Goal: Entertainment & Leisure: Browse casually

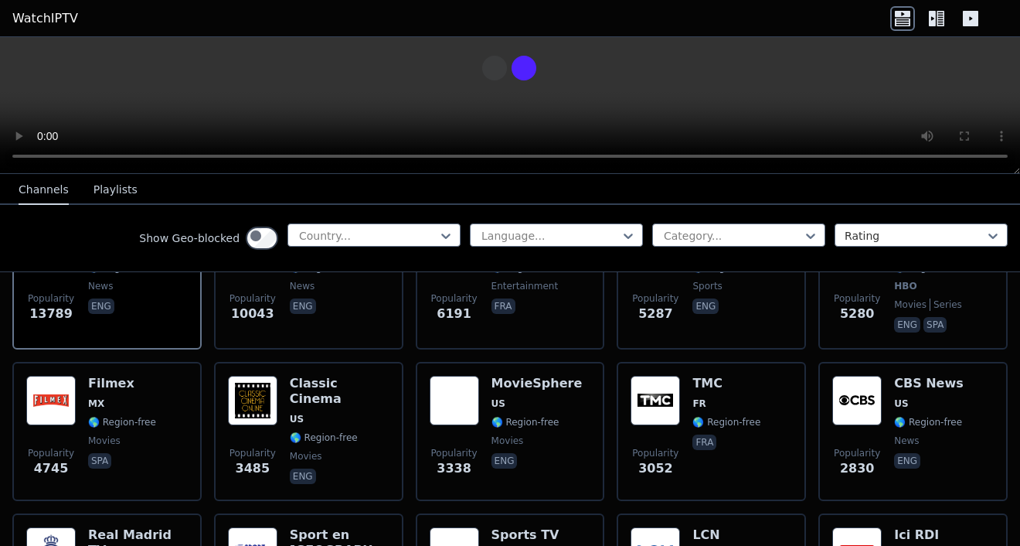
scroll to position [249, 0]
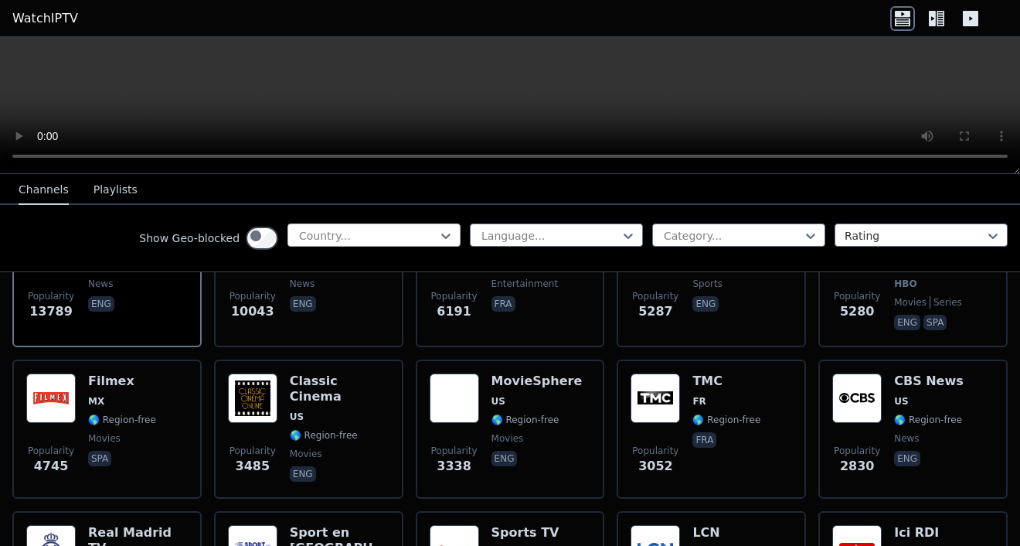
click at [298, 243] on div at bounding box center [368, 235] width 141 height 15
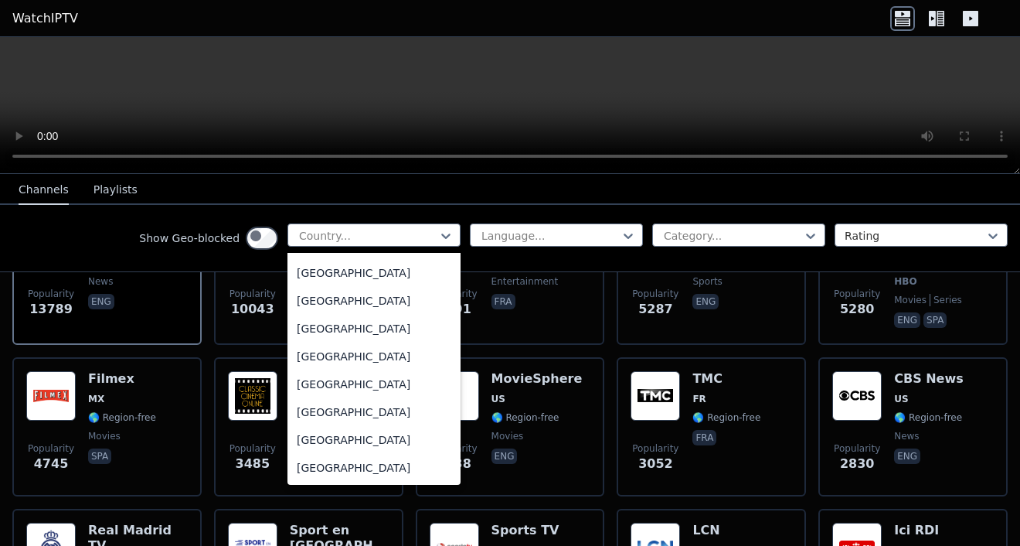
scroll to position [6208, 0]
click at [288, 231] on div "[GEOGRAPHIC_DATA]" at bounding box center [374, 217] width 173 height 28
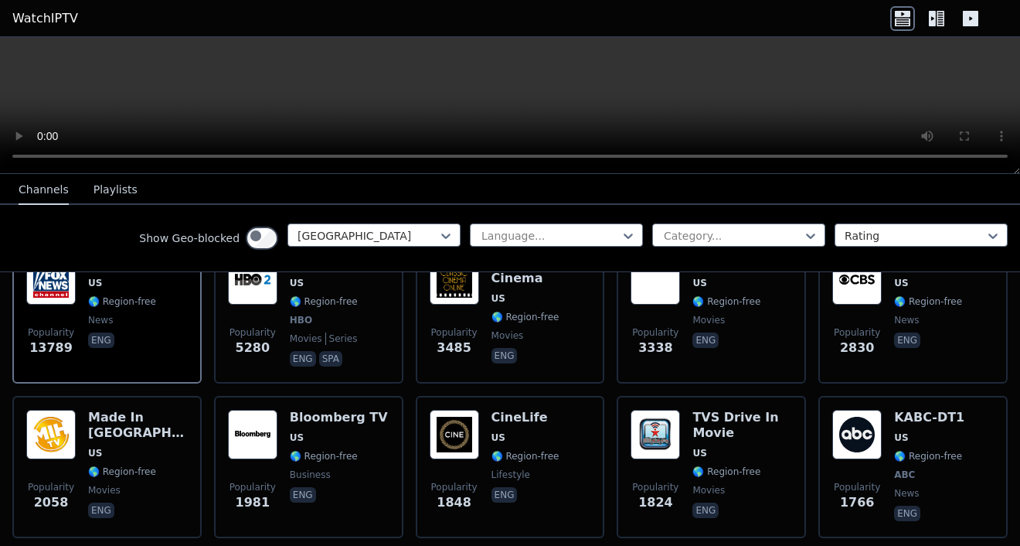
scroll to position [226, 0]
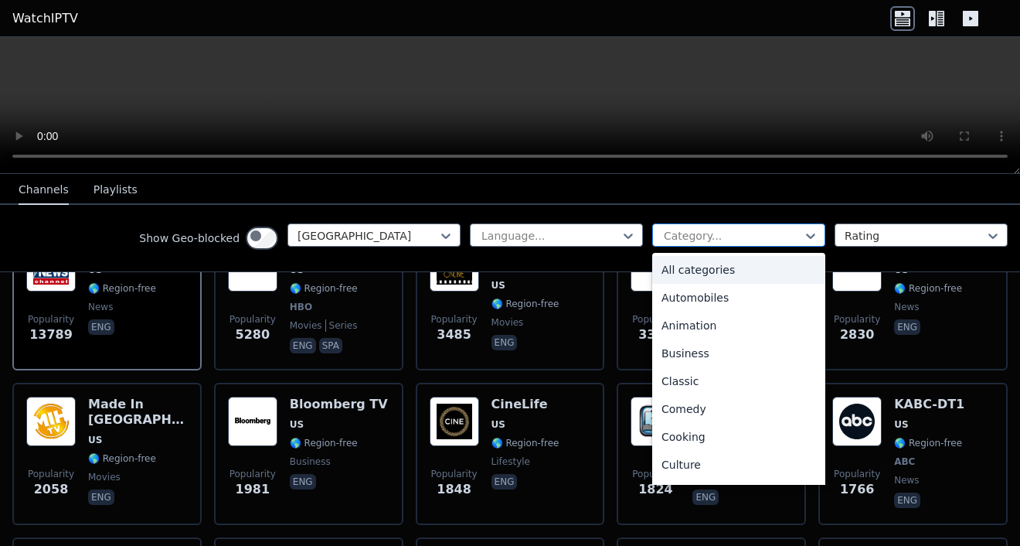
click at [704, 243] on div at bounding box center [732, 235] width 141 height 15
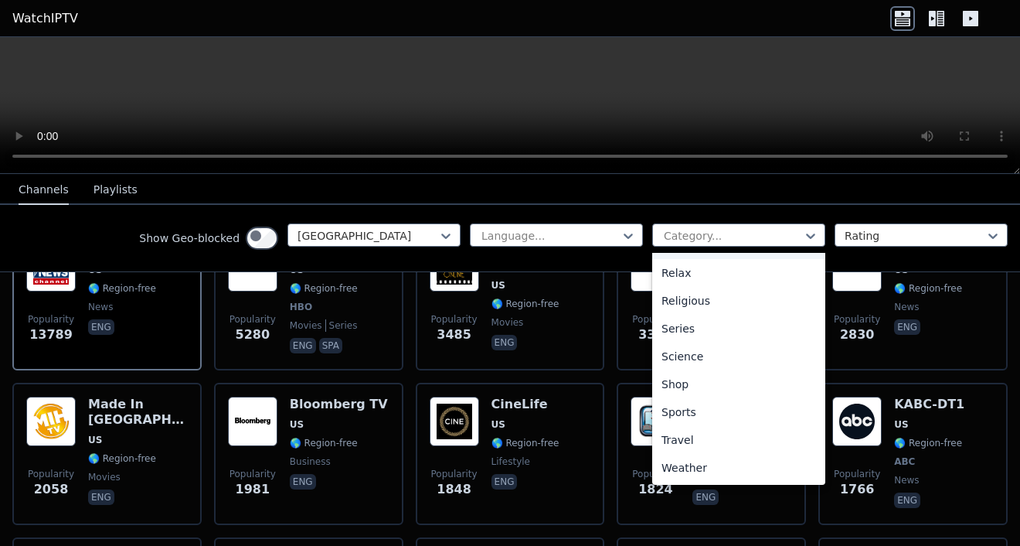
scroll to position [531, 0]
click at [669, 231] on div "News" at bounding box center [738, 217] width 173 height 28
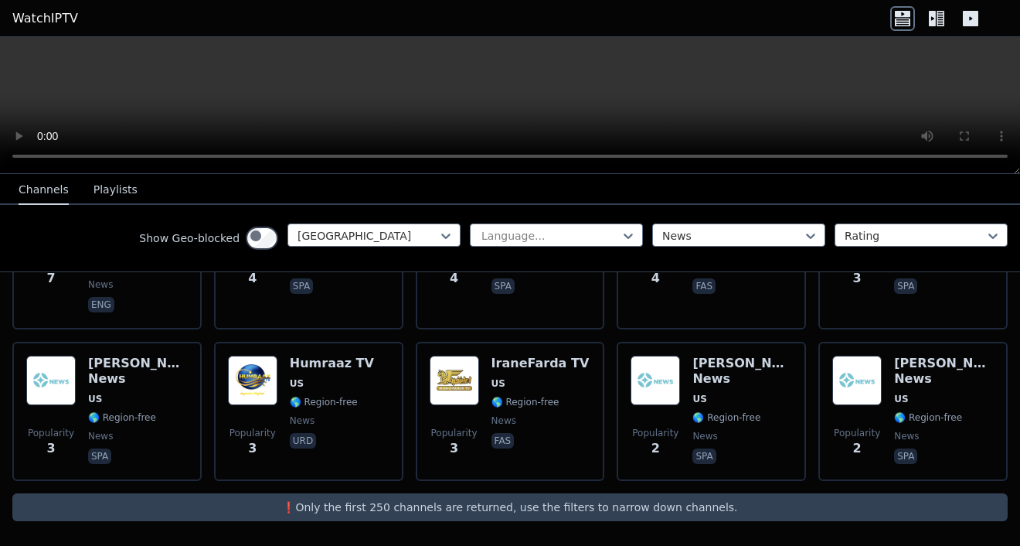
scroll to position [5079, 0]
click at [845, 243] on div at bounding box center [915, 235] width 141 height 15
click at [744, 222] on div "Show Geo-blocked [GEOGRAPHIC_DATA] Language... News Rating" at bounding box center [510, 238] width 1020 height 67
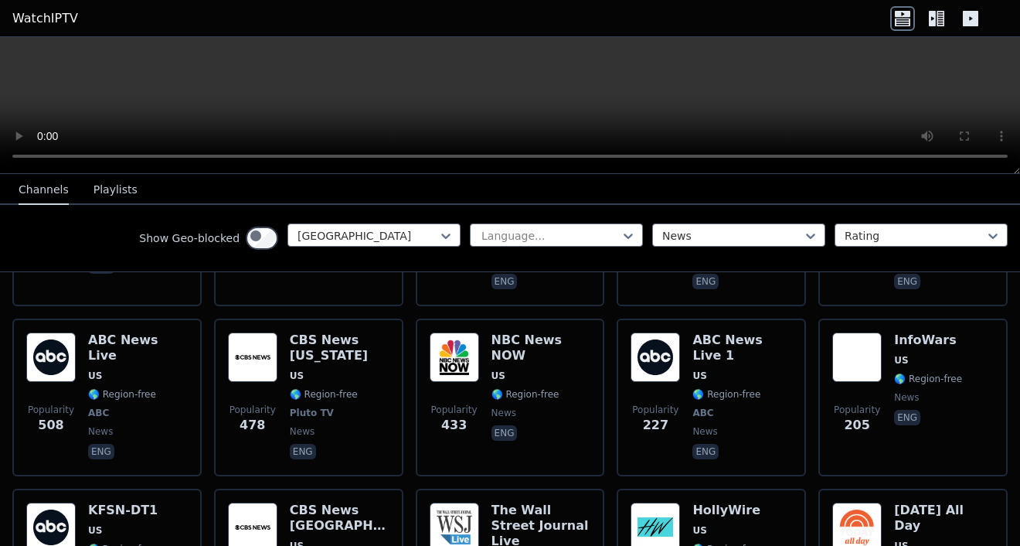
scroll to position [502, 0]
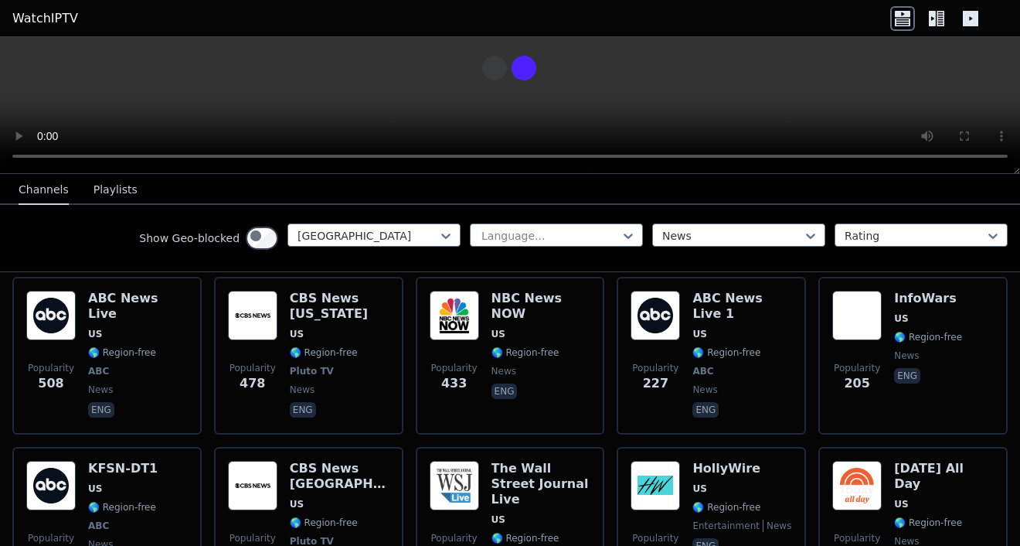
click at [133, 203] on button "Playlists" at bounding box center [116, 189] width 44 height 29
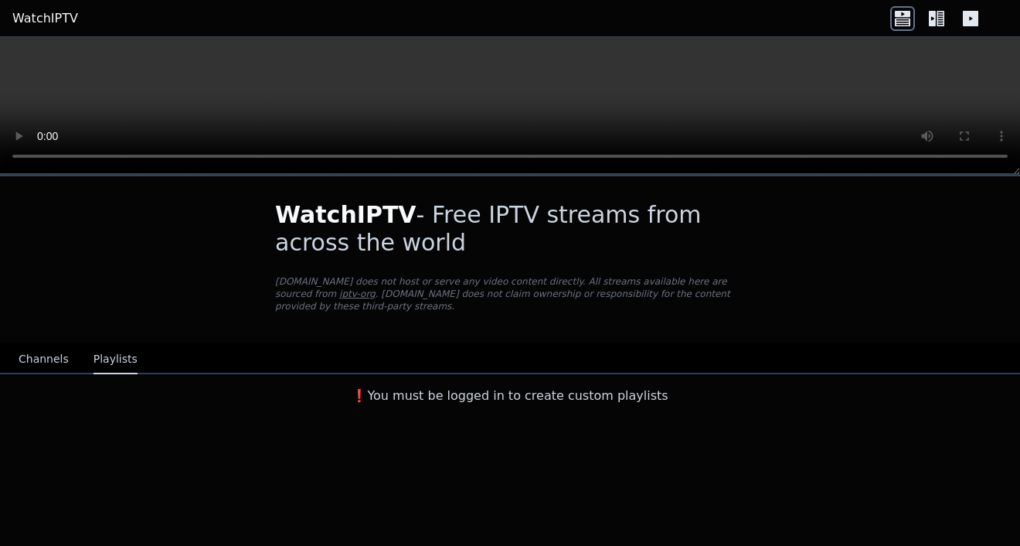
click at [49, 374] on button "Channels" at bounding box center [44, 359] width 50 height 29
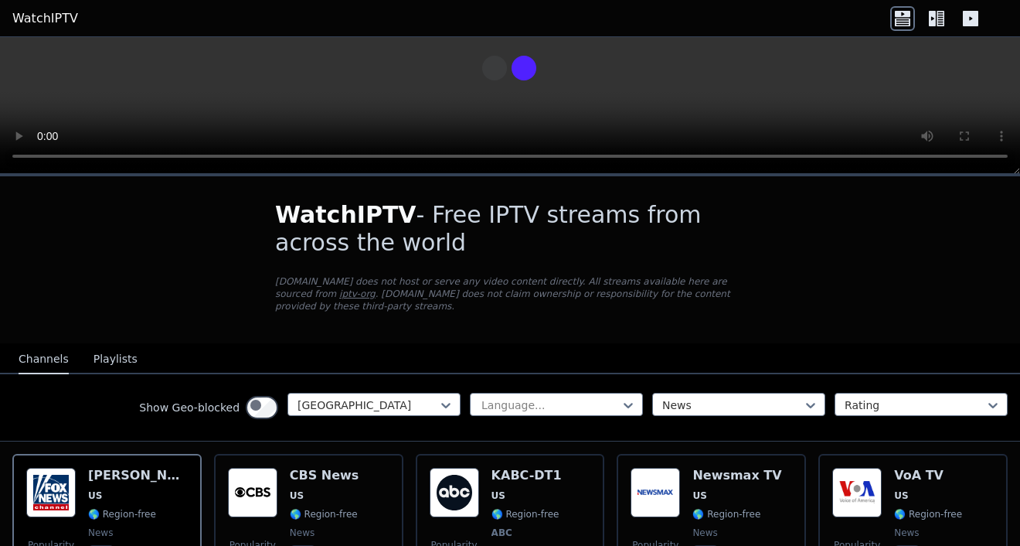
click at [929, 22] on icon at bounding box center [932, 18] width 7 height 15
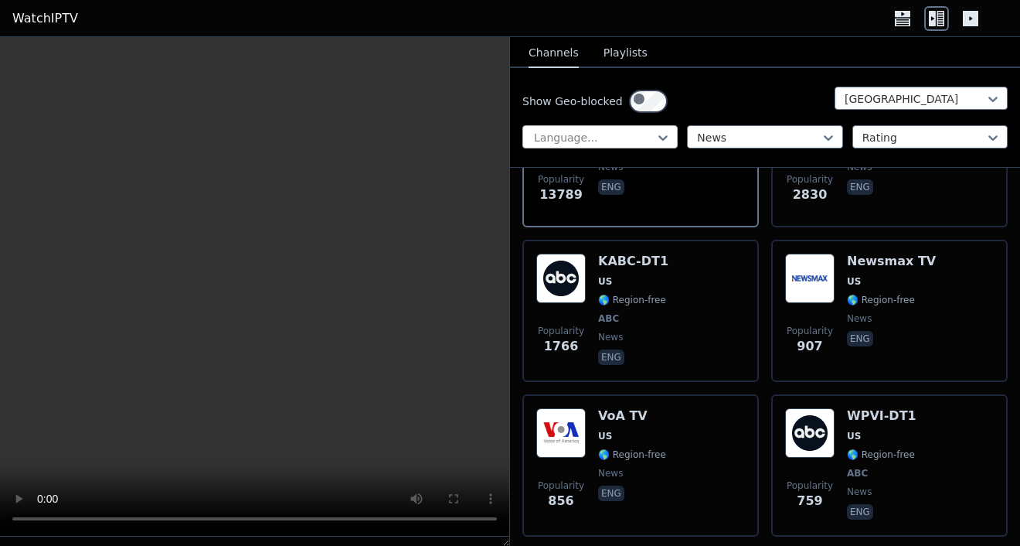
scroll to position [262, 0]
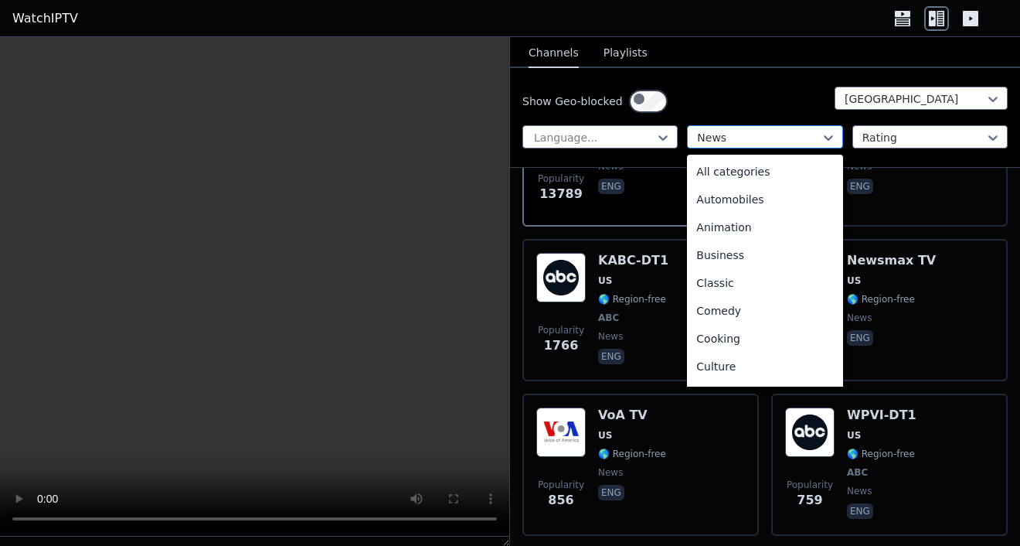
click at [773, 145] on div at bounding box center [758, 137] width 123 height 15
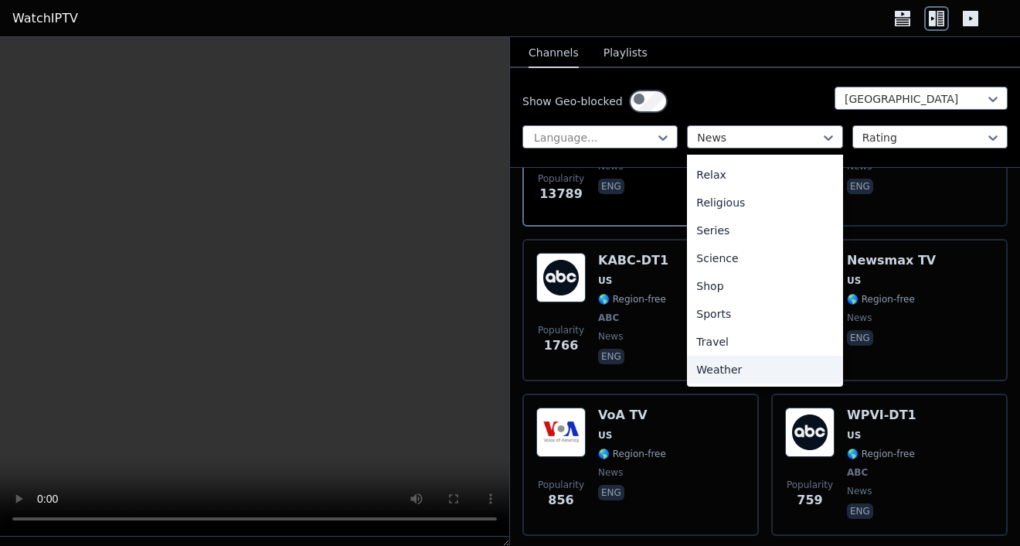
click at [740, 383] on div "Weather" at bounding box center [764, 370] width 155 height 28
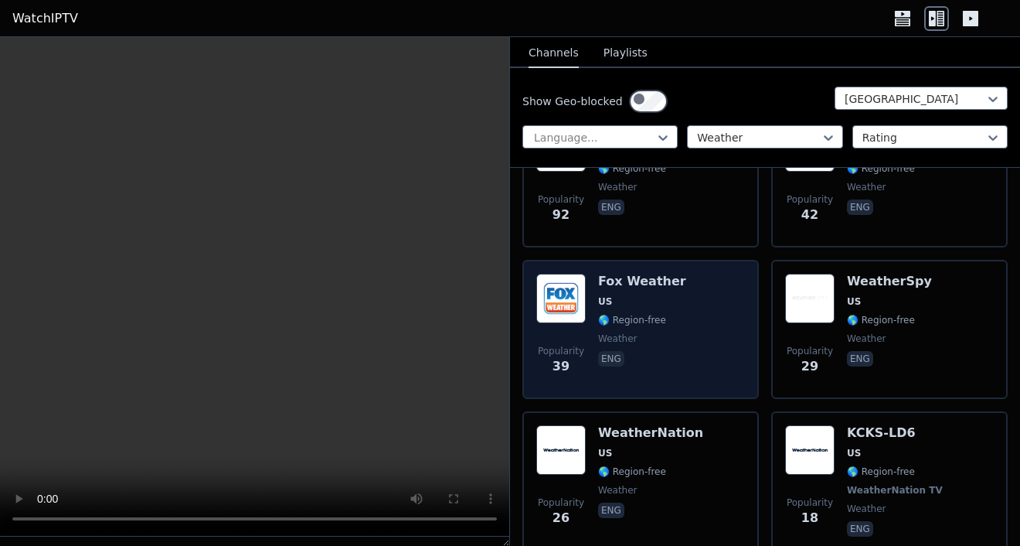
scroll to position [391, 0]
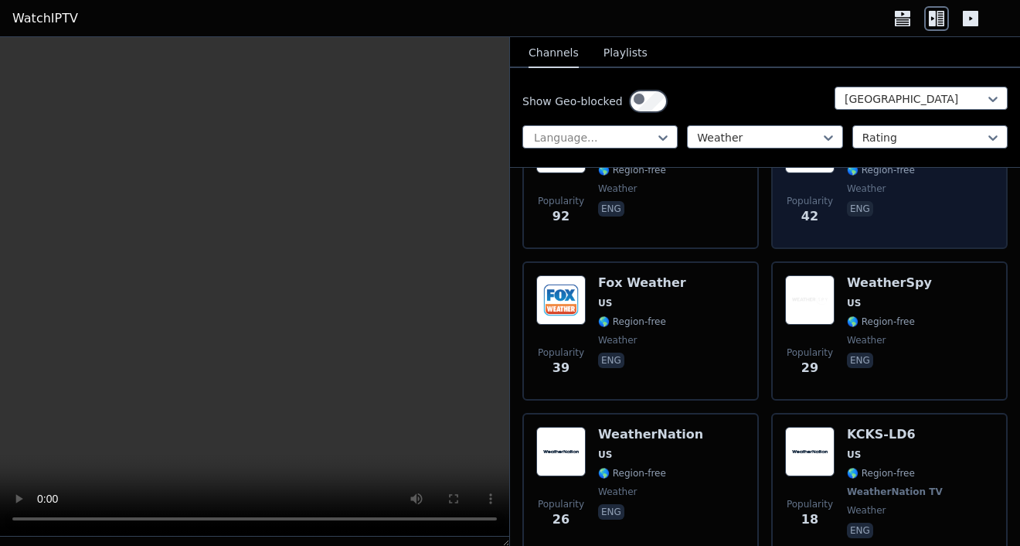
click at [916, 158] on span "US" at bounding box center [912, 151] width 131 height 12
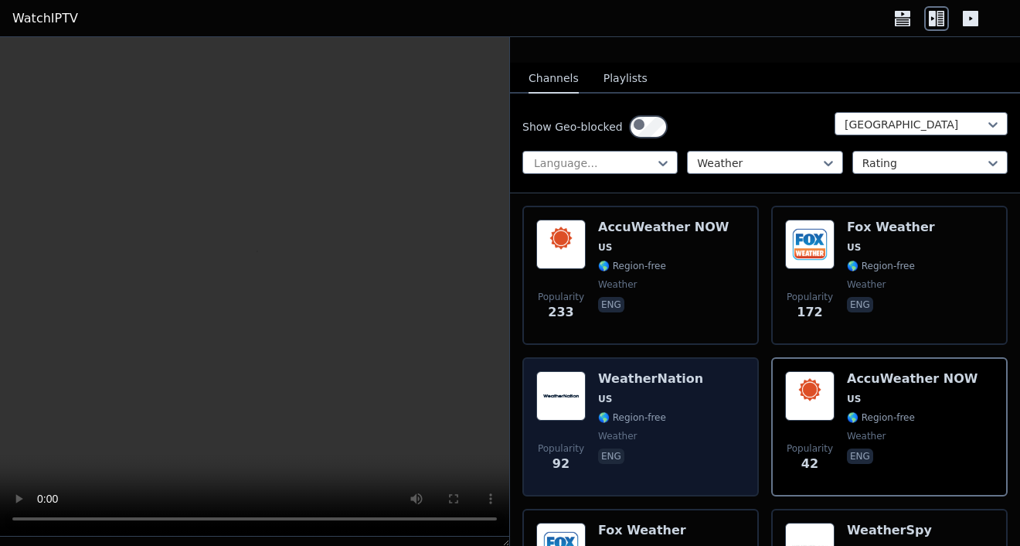
scroll to position [125, 0]
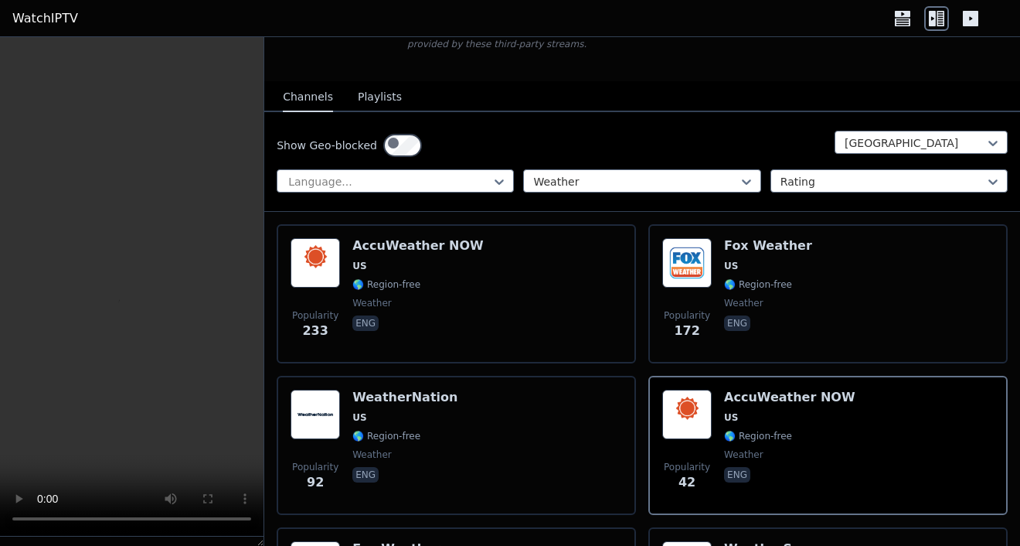
click at [962, 31] on icon at bounding box center [970, 18] width 25 height 25
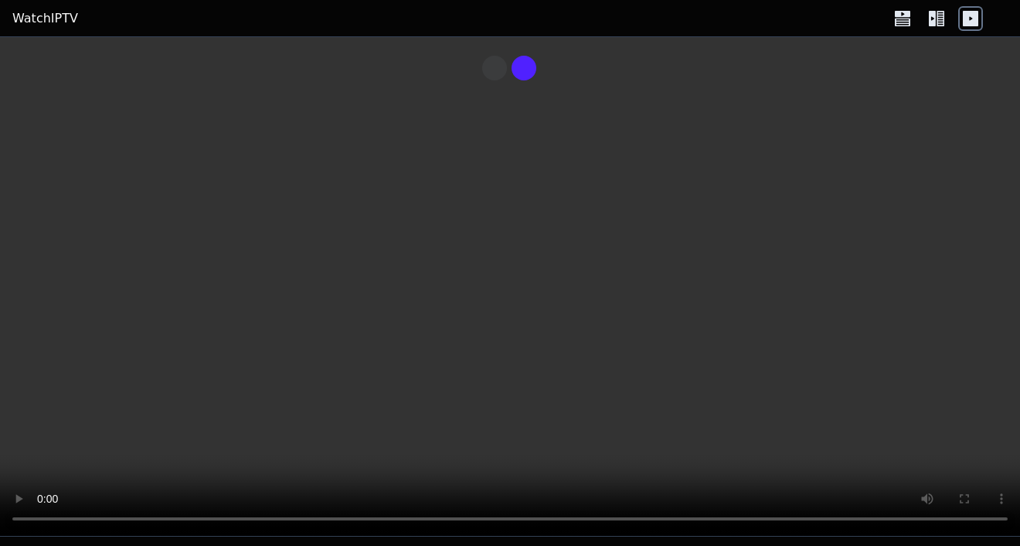
click at [36, 19] on link "WatchIPTV" at bounding box center [45, 18] width 66 height 19
click at [890, 24] on icon at bounding box center [902, 18] width 25 height 25
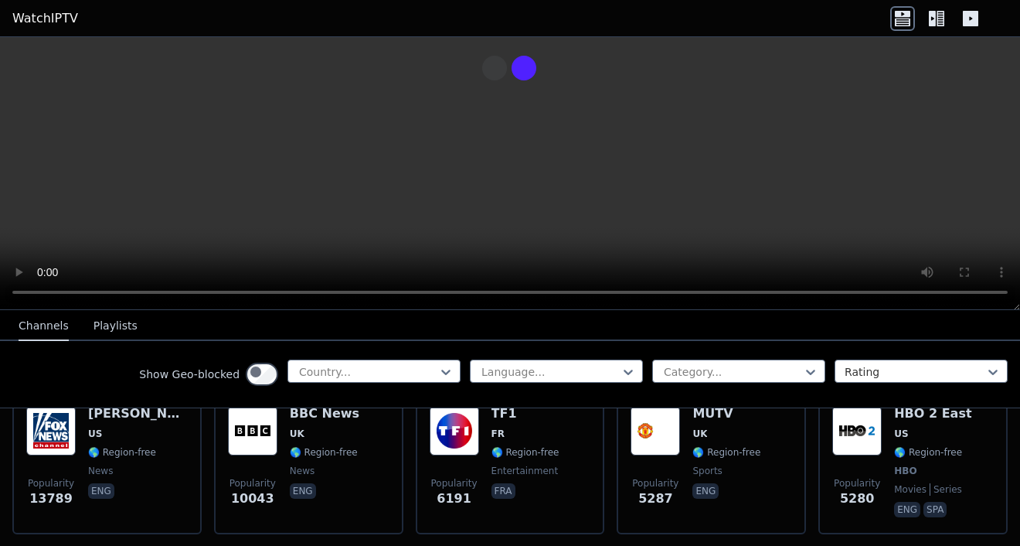
scroll to position [202, 0]
